Goal: Information Seeking & Learning: Find specific page/section

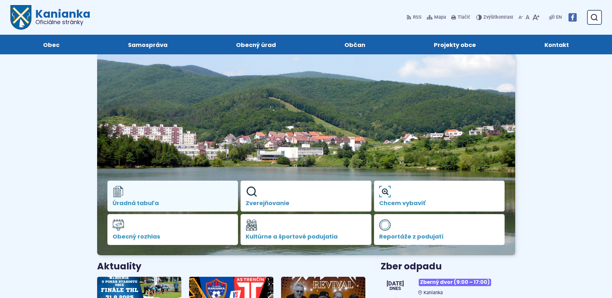
click at [175, 194] on link "Úradná tabuľa" at bounding box center [172, 196] width 131 height 31
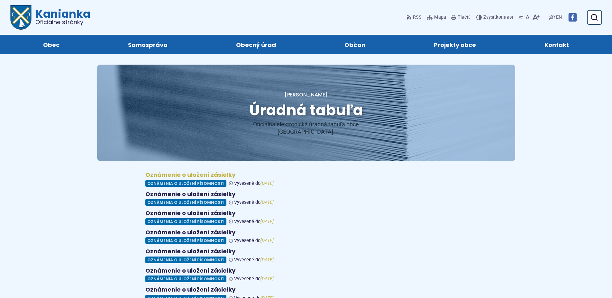
click at [206, 175] on figure at bounding box center [306, 178] width 322 height 15
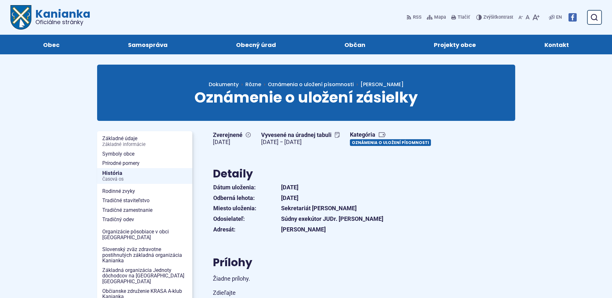
click at [350, 146] on link "Oznámenia o uložení písomnosti" at bounding box center [390, 142] width 81 height 7
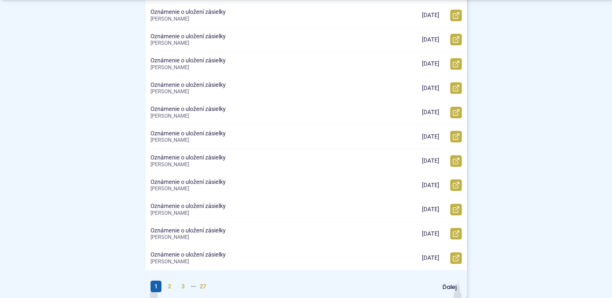
scroll to position [328, 0]
